Goal: Use online tool/utility: Utilize a website feature to perform a specific function

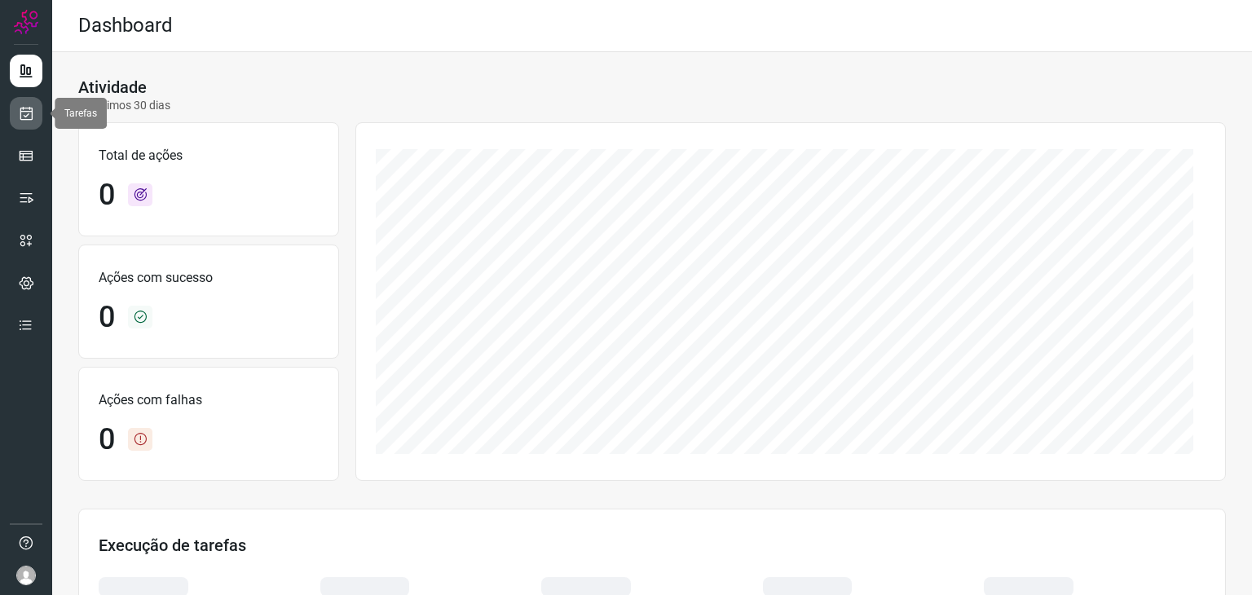
click at [27, 115] on icon at bounding box center [26, 113] width 17 height 16
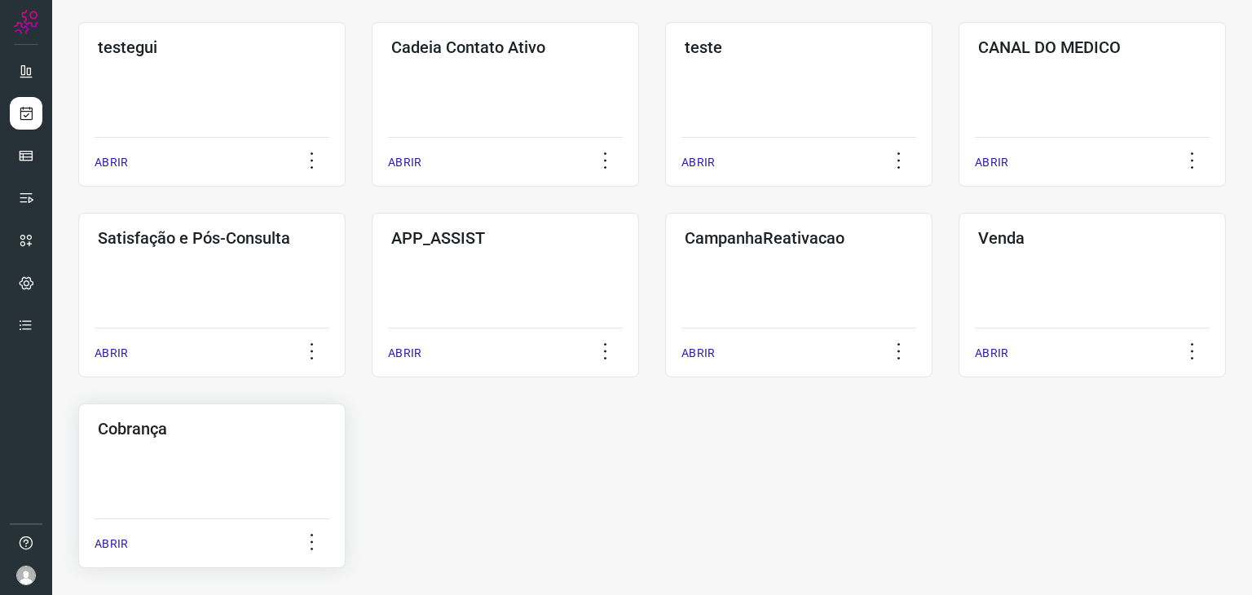
click at [187, 462] on div "Cobrança ABRIR" at bounding box center [211, 485] width 267 height 165
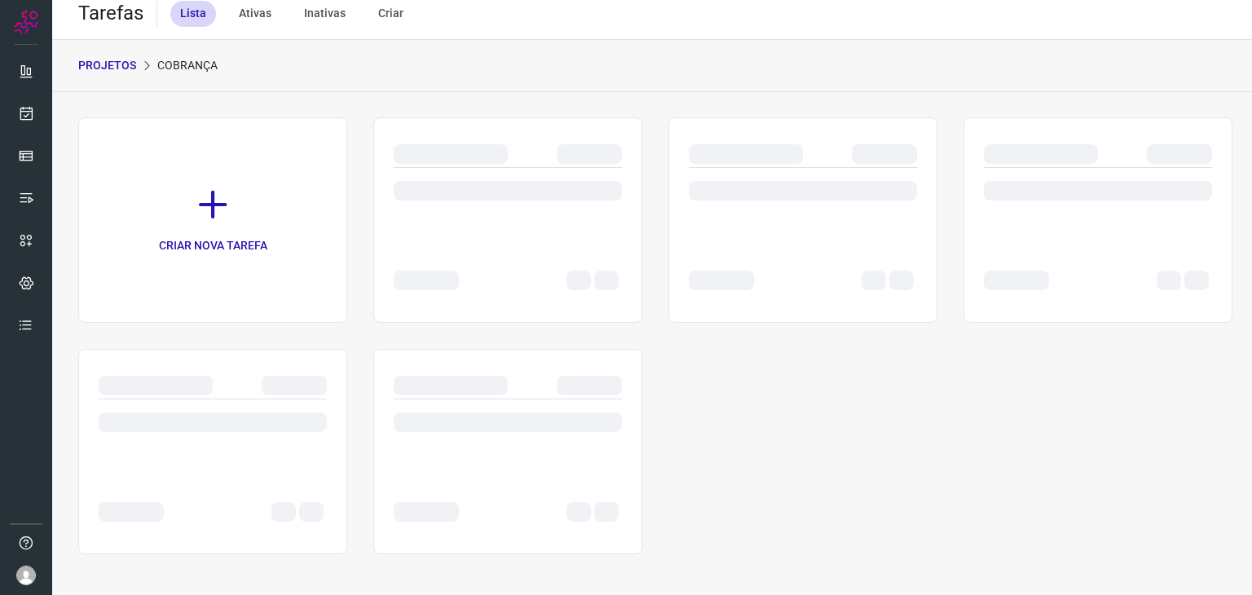
scroll to position [12, 0]
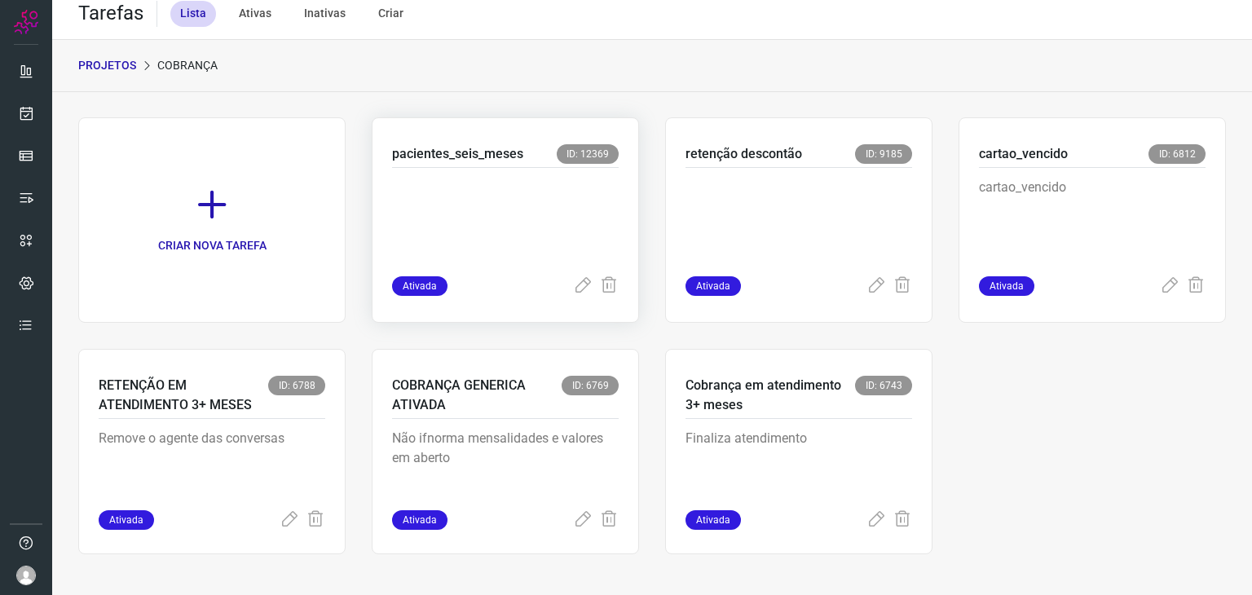
click at [473, 204] on p at bounding box center [505, 218] width 227 height 81
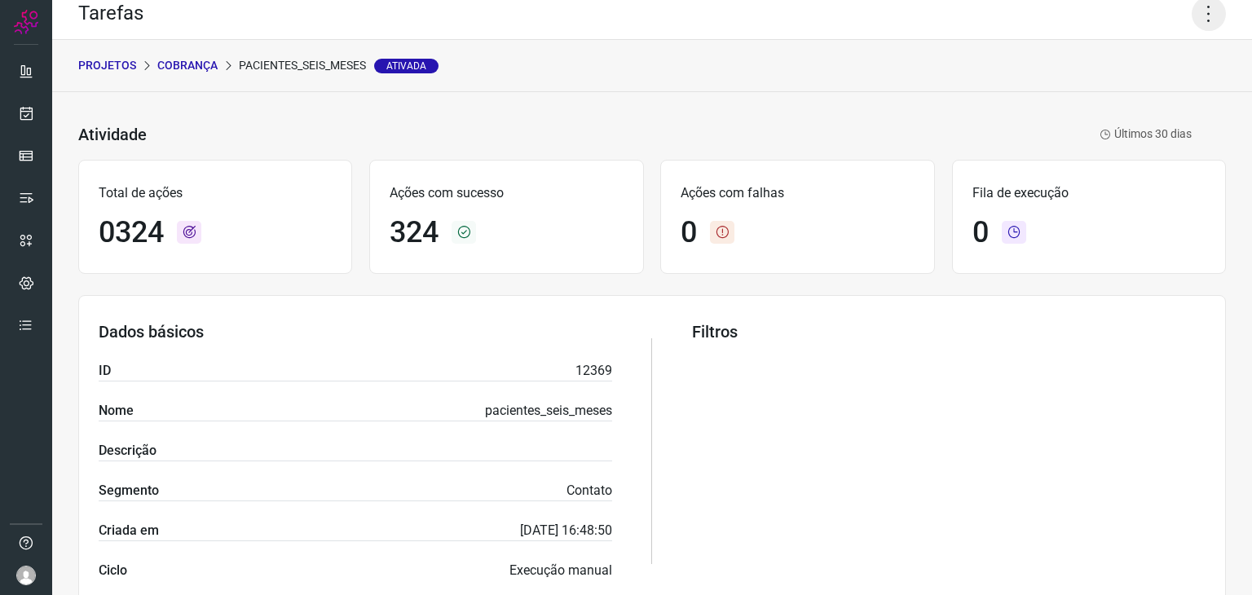
click at [1209, 7] on icon at bounding box center [1208, 14] width 34 height 34
click at [1113, 90] on li "Executar" at bounding box center [1138, 94] width 148 height 26
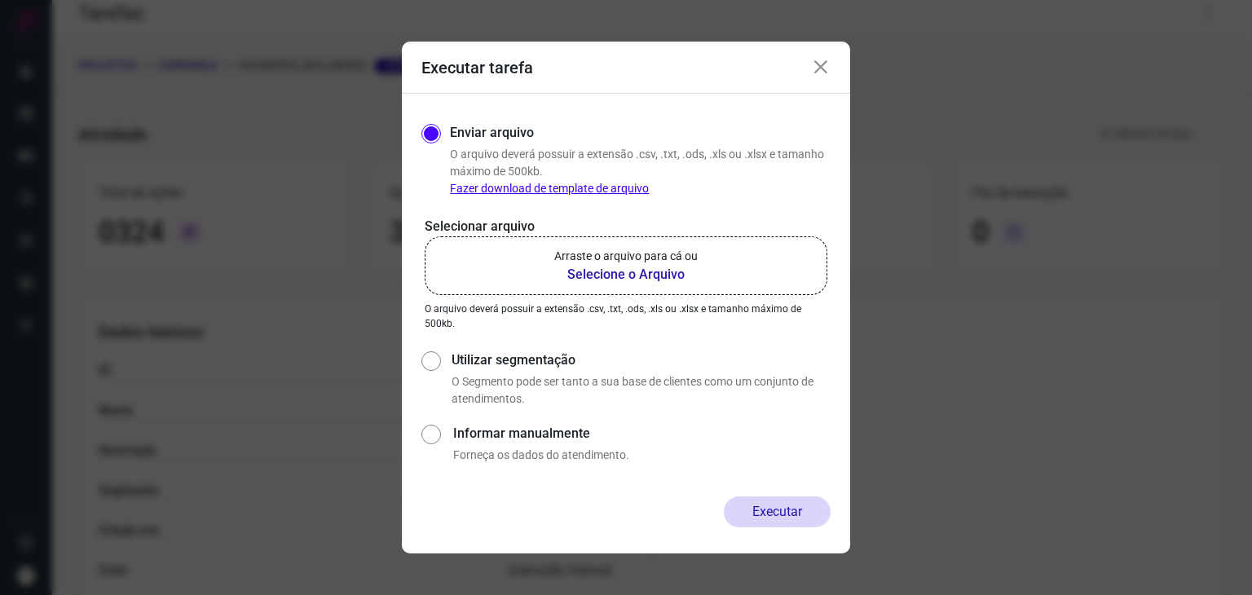
click at [602, 271] on b "Selecione o Arquivo" at bounding box center [625, 275] width 143 height 20
click at [0, 0] on input "Arraste o arquivo para cá ou Selecione o Arquivo" at bounding box center [0, 0] width 0 height 0
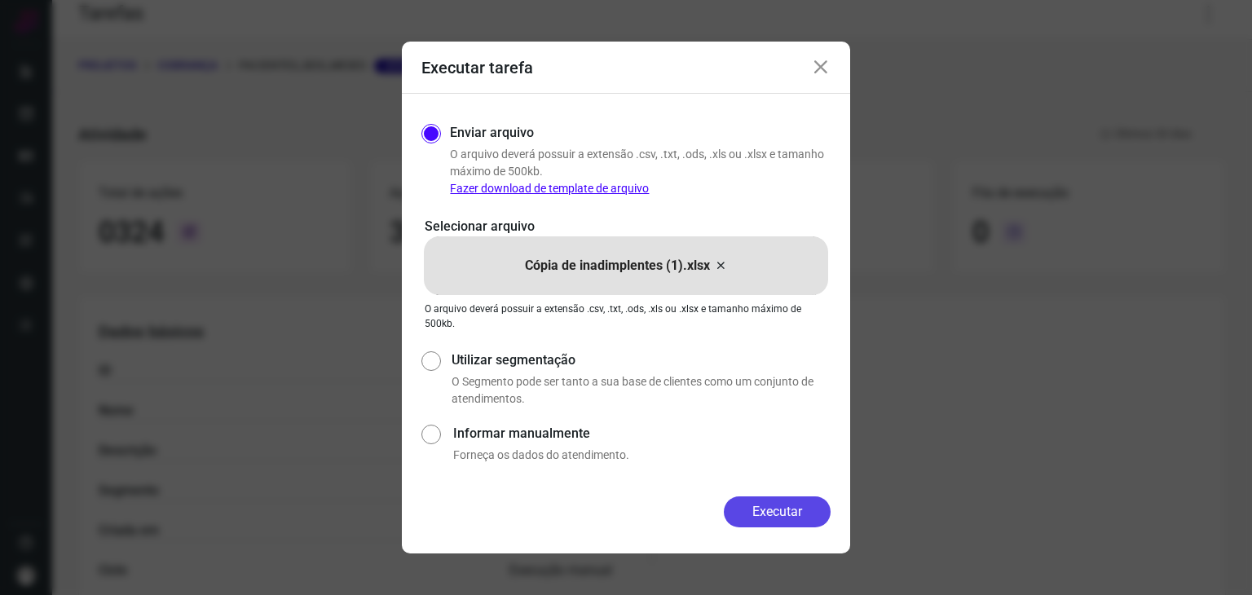
click at [750, 509] on button "Executar" at bounding box center [777, 511] width 107 height 31
